Goal: Transaction & Acquisition: Subscribe to service/newsletter

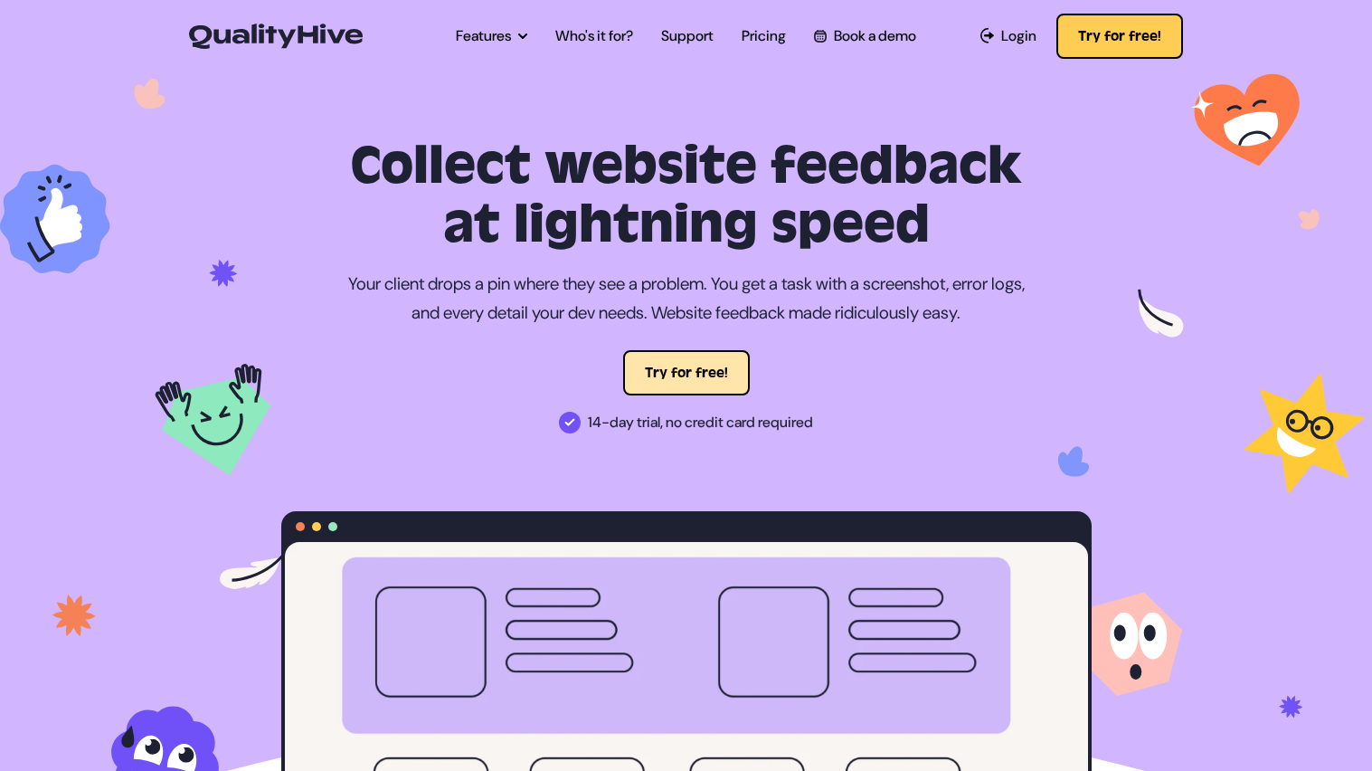
click at [710, 378] on button "Try for free!" at bounding box center [686, 372] width 127 height 45
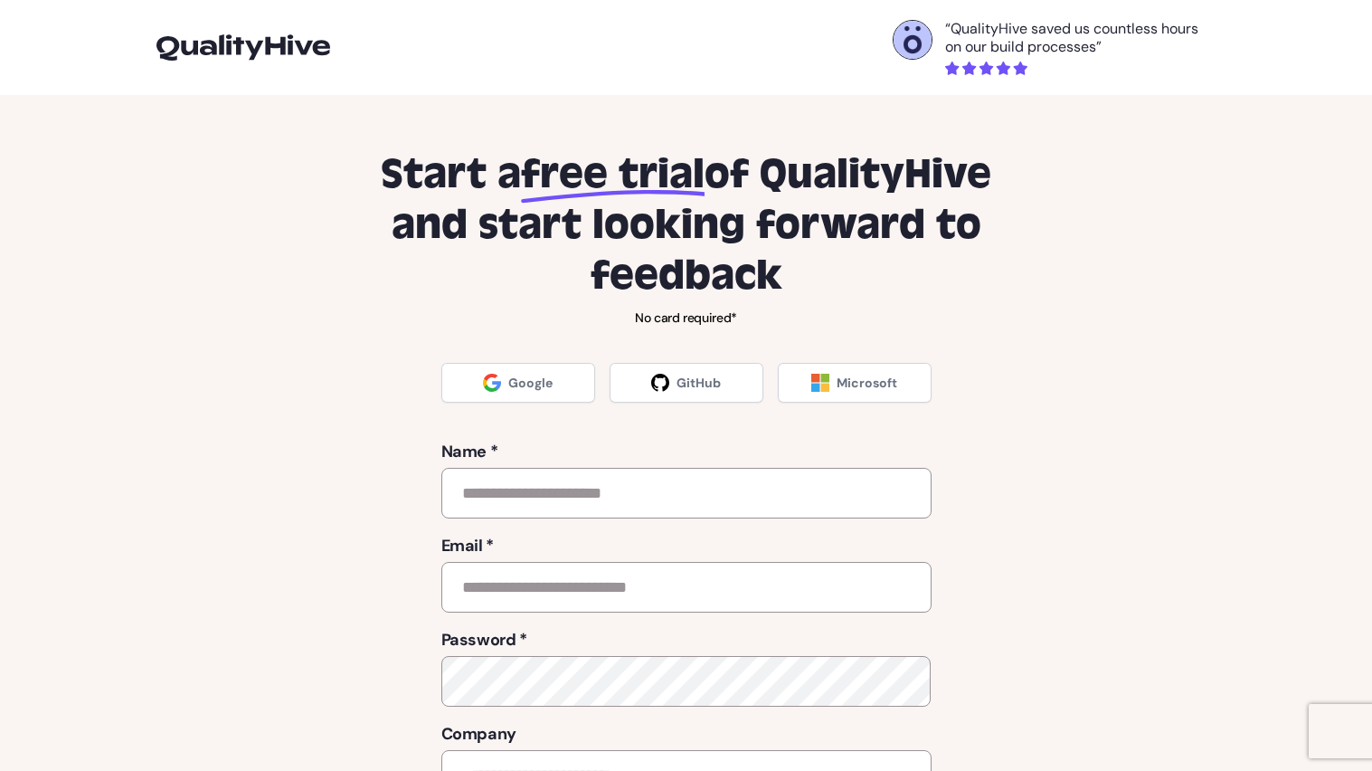
scroll to position [7, 0]
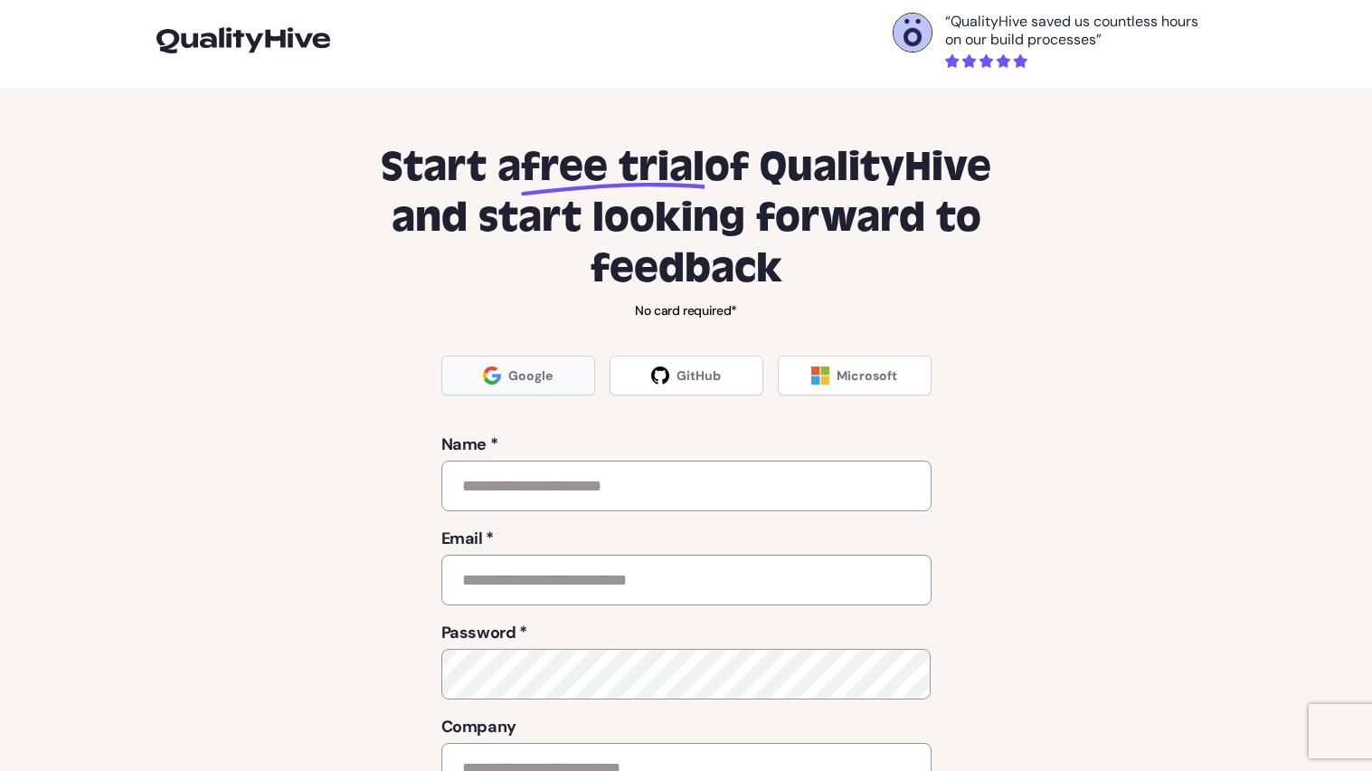
click at [546, 371] on span "Google" at bounding box center [530, 375] width 44 height 18
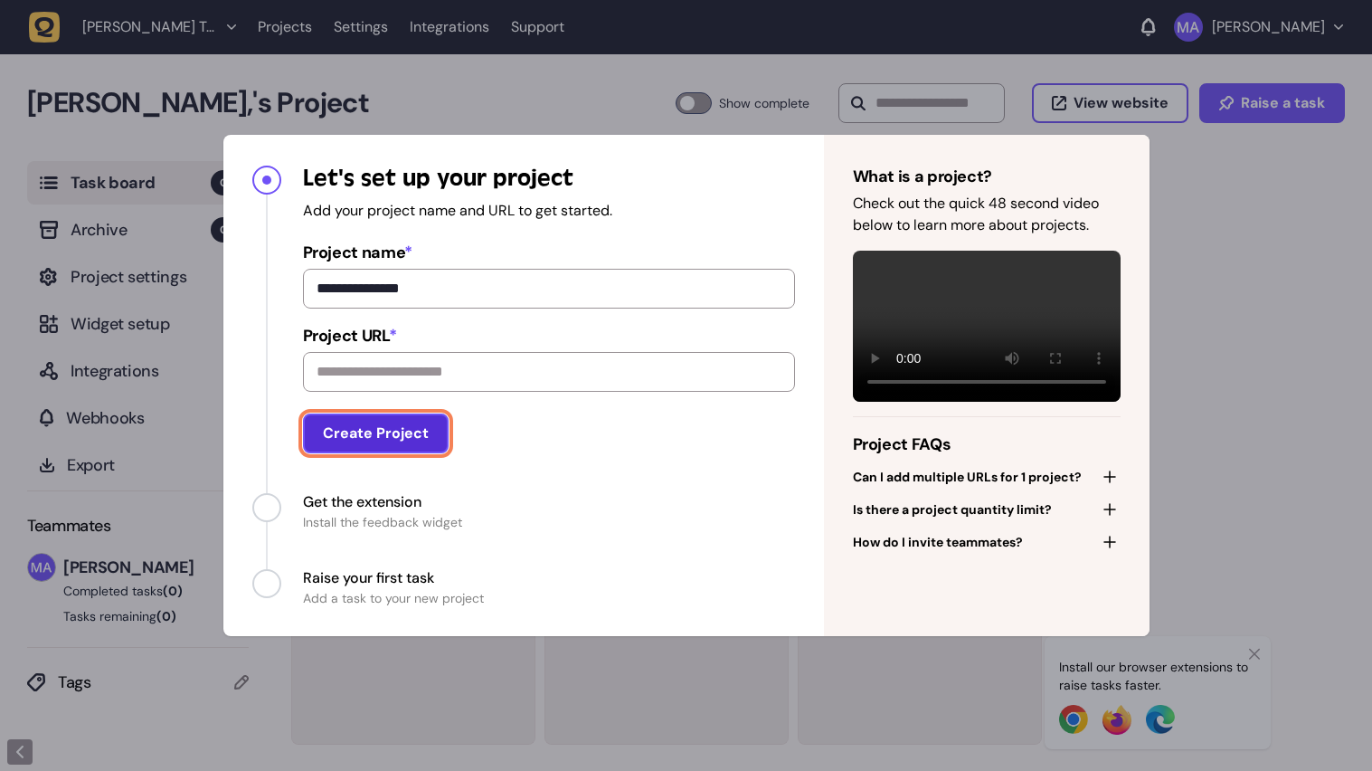
click at [432, 445] on button "Create Project" at bounding box center [376, 433] width 146 height 40
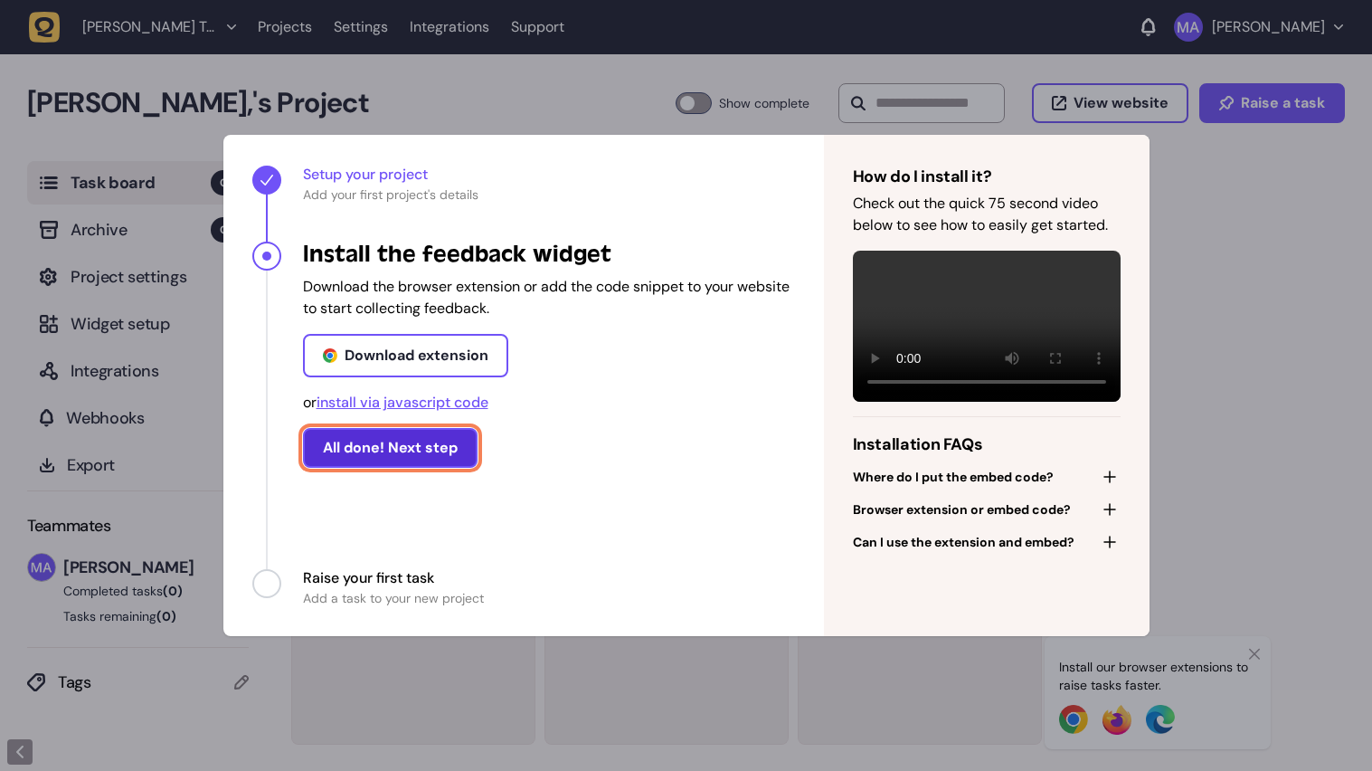
click at [445, 452] on button "All done! Next step" at bounding box center [390, 448] width 175 height 40
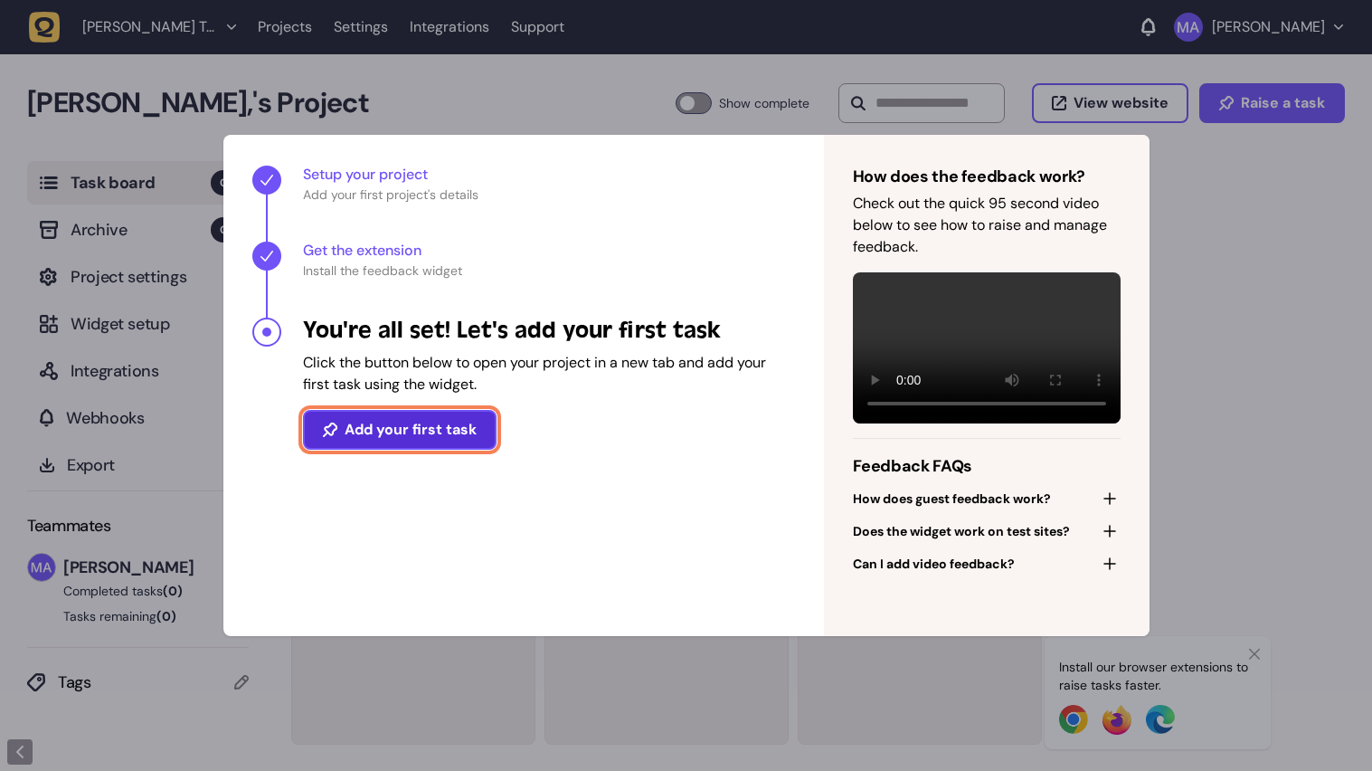
click at [458, 440] on button "Add your first task" at bounding box center [400, 430] width 194 height 40
